Goal: Book appointment/travel/reservation

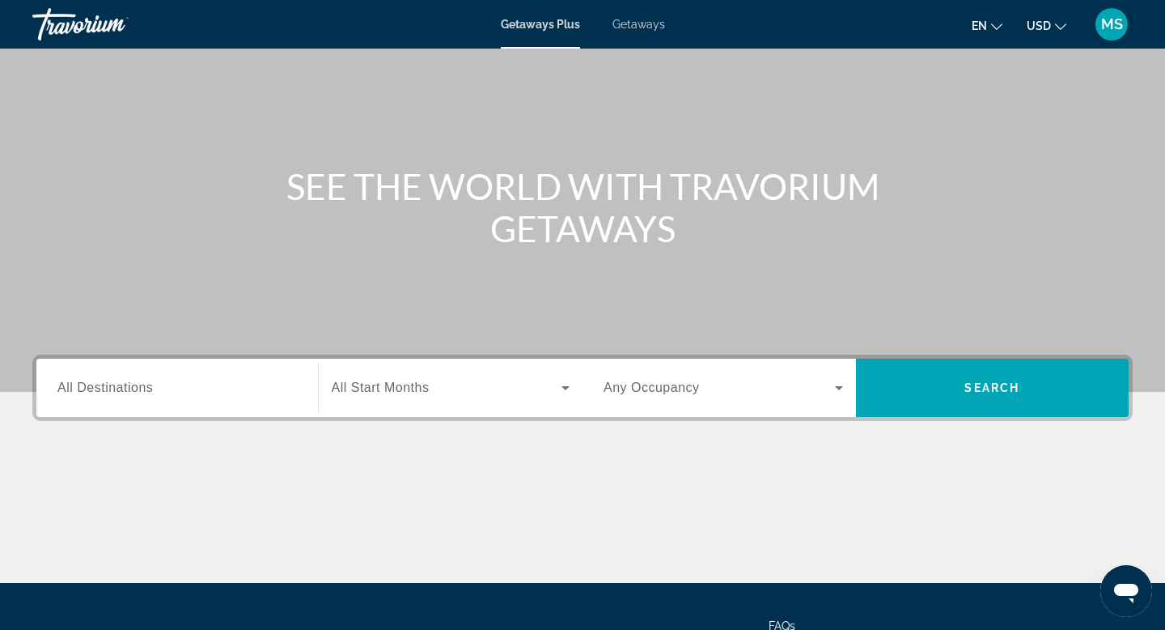
scroll to position [104, 0]
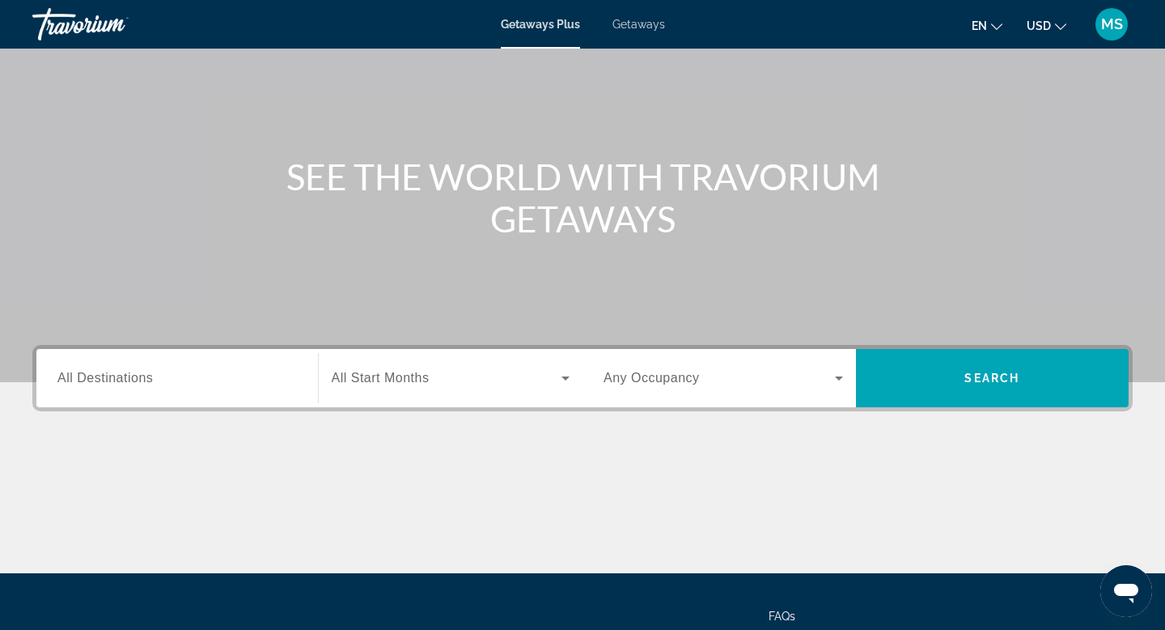
click at [82, 383] on span "All Destinations" at bounding box center [104, 378] width 95 height 14
click at [82, 383] on input "Destination All Destinations" at bounding box center [177, 378] width 240 height 19
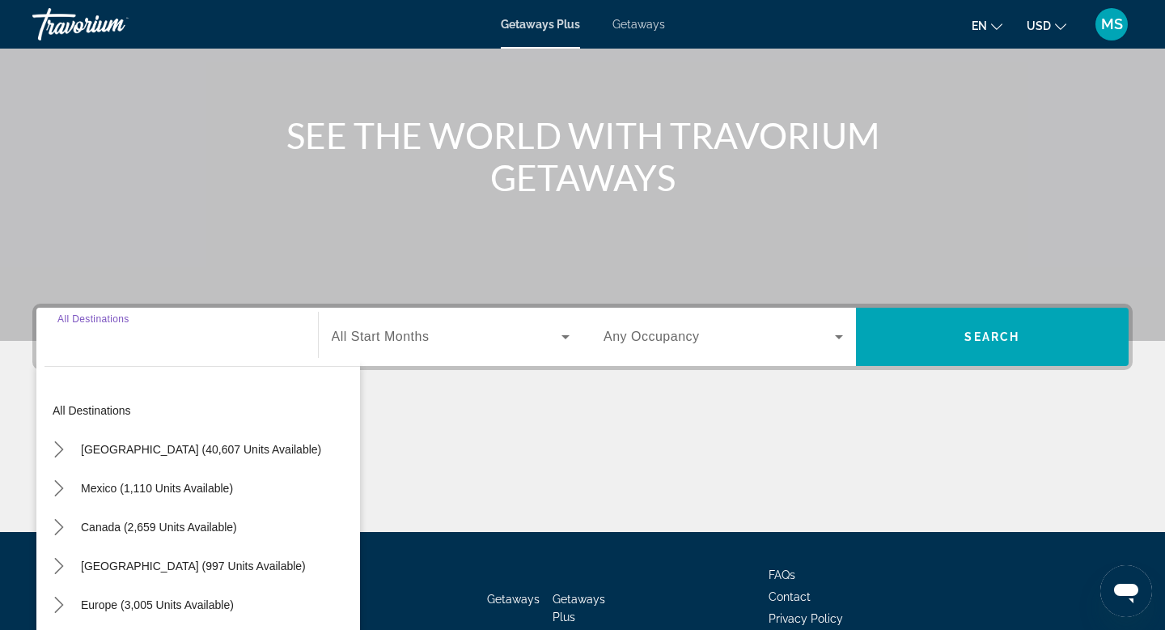
scroll to position [245, 0]
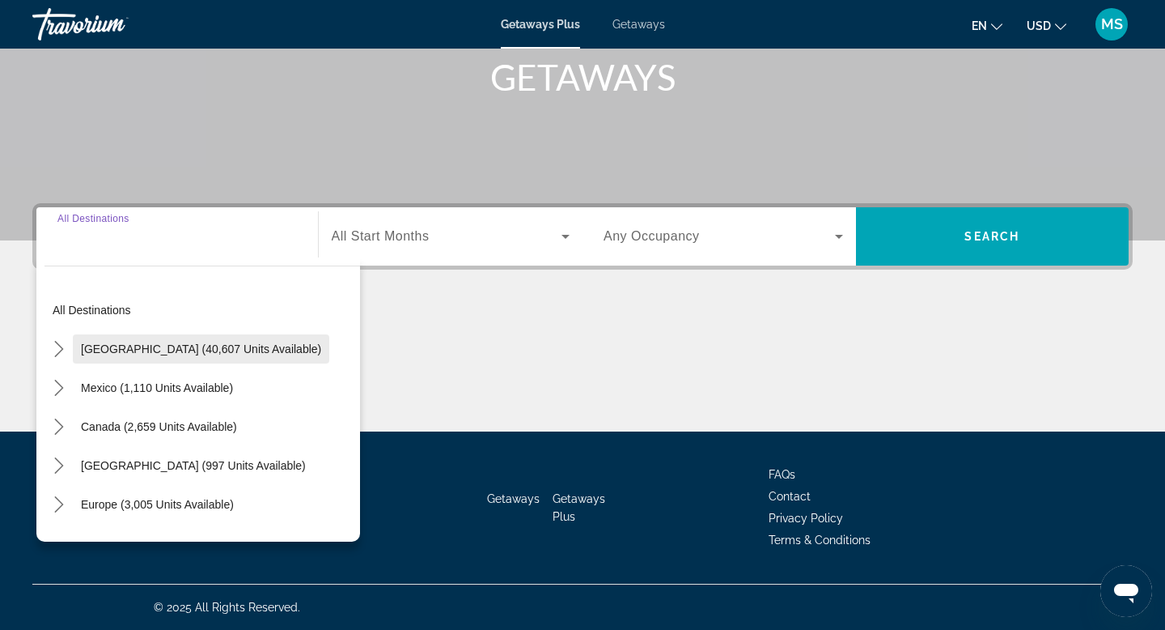
click at [127, 353] on span "[GEOGRAPHIC_DATA] (40,607 units available)" at bounding box center [201, 348] width 240 height 13
type input "**********"
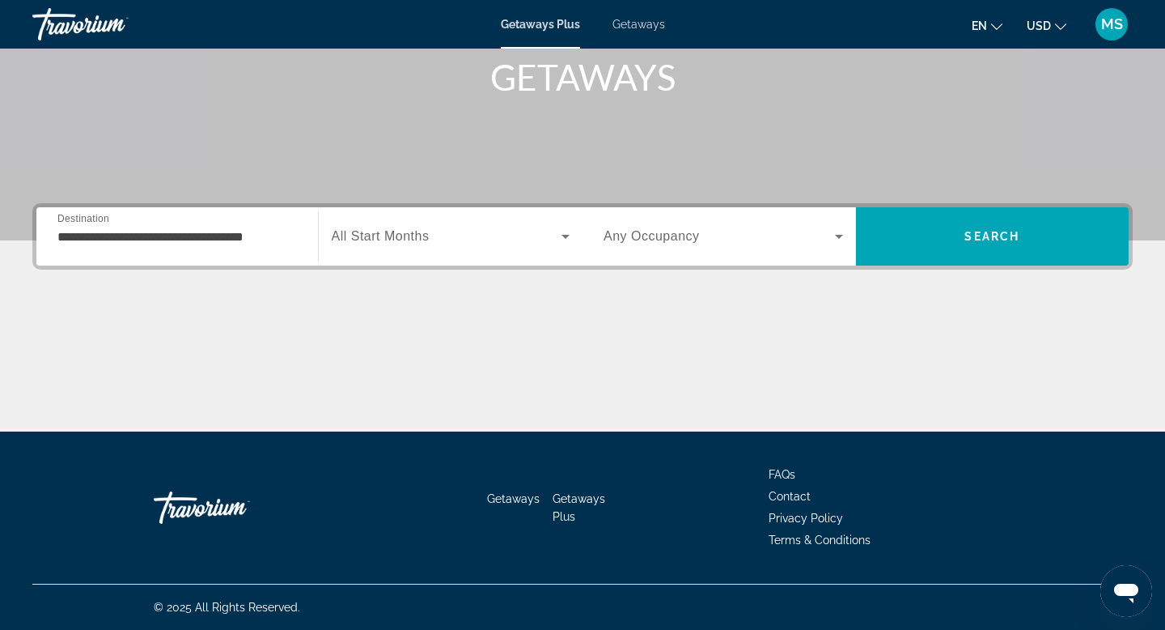
click at [355, 247] on div "Search widget" at bounding box center [451, 236] width 239 height 45
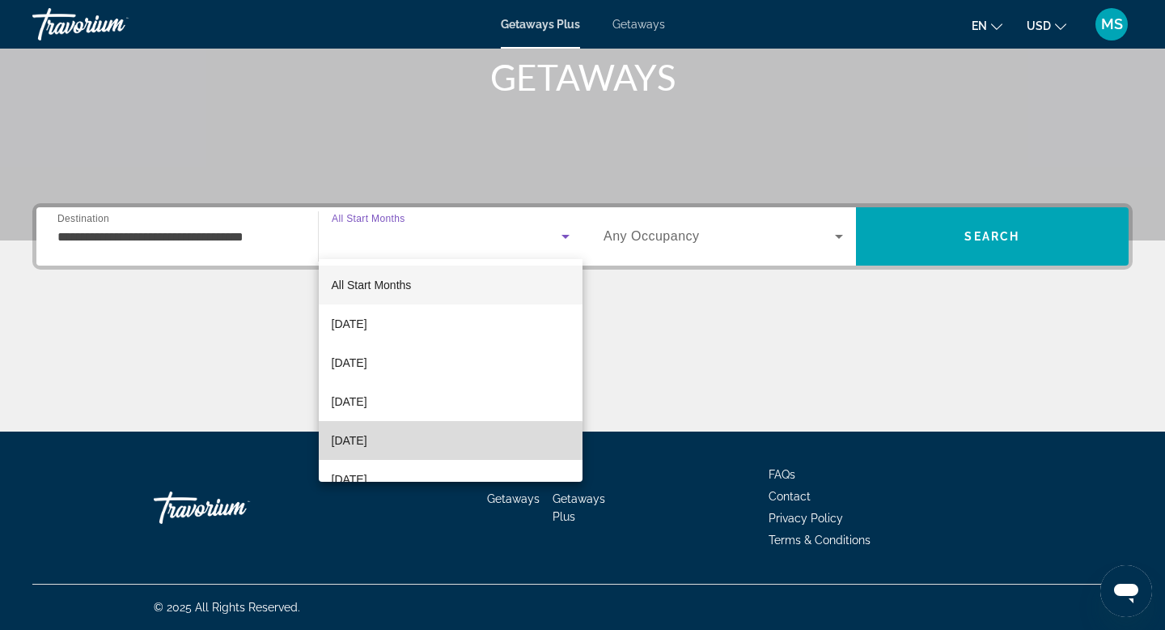
click at [367, 442] on span "[DATE]" at bounding box center [350, 440] width 36 height 19
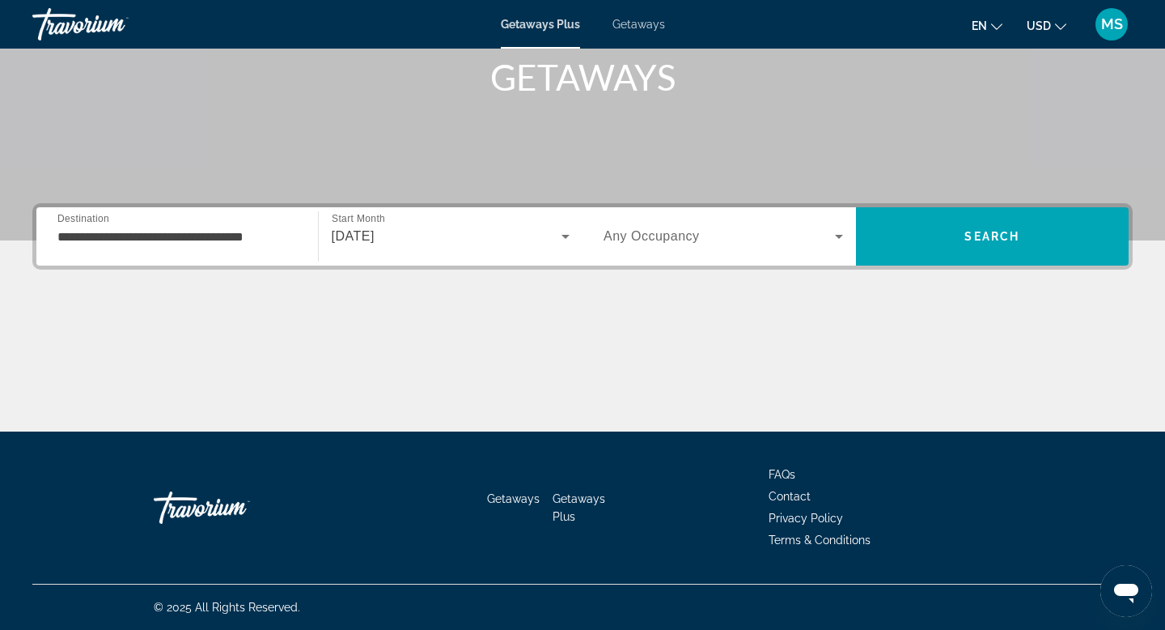
click at [711, 262] on div "Occupancy Any Occupancy" at bounding box center [723, 236] width 265 height 58
click at [756, 244] on span "Search widget" at bounding box center [719, 236] width 231 height 19
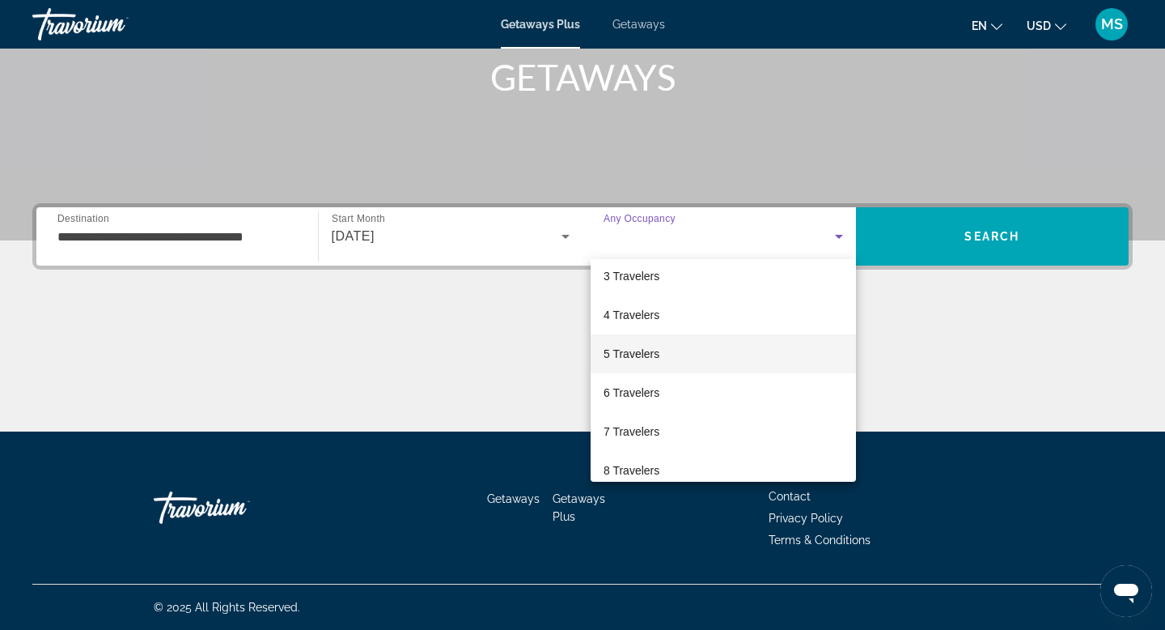
scroll to position [90, 0]
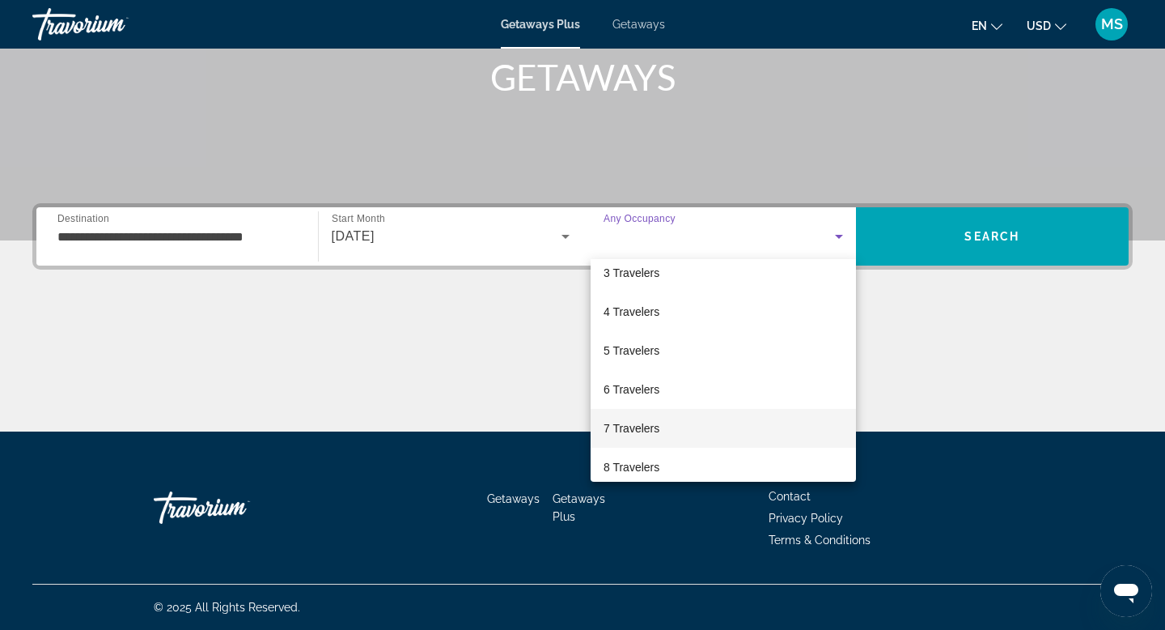
click at [641, 434] on span "7 Travelers" at bounding box center [632, 427] width 56 height 19
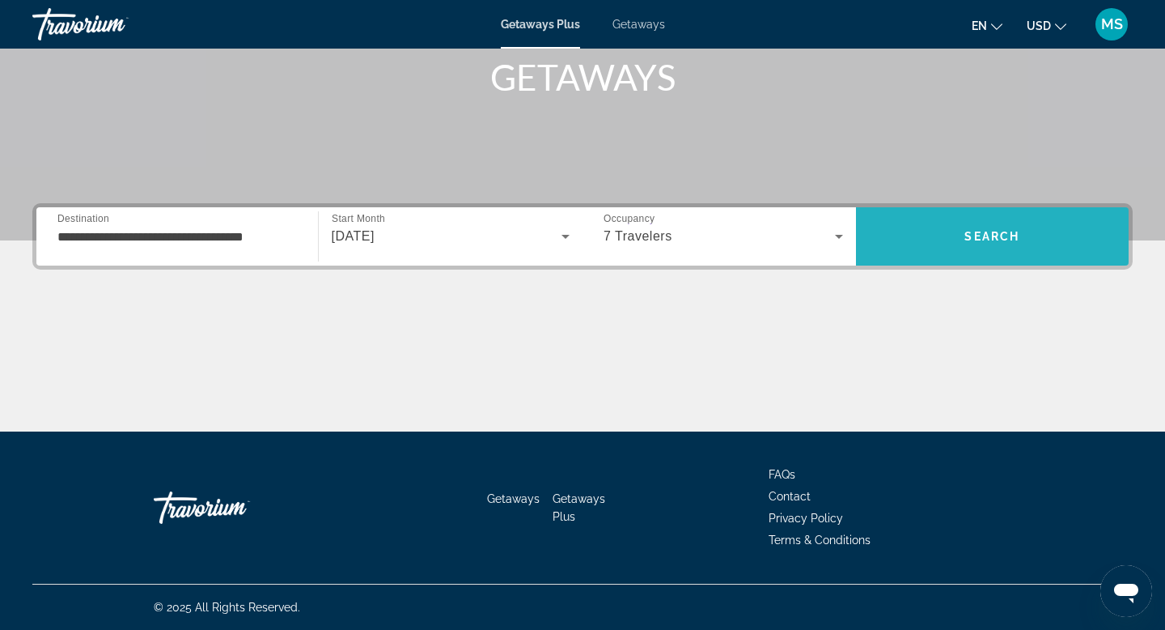
click at [955, 242] on span "Search" at bounding box center [993, 236] width 274 height 39
